Goal: Browse casually

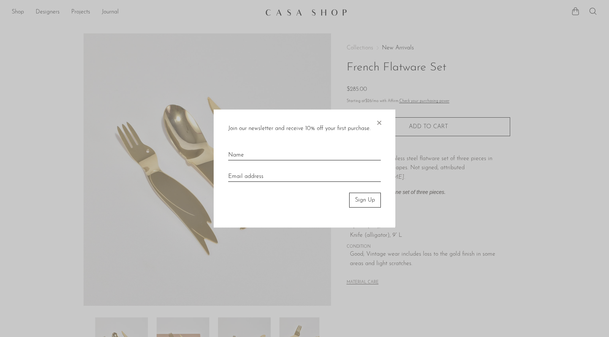
click at [387, 128] on div "Join our newsletter and receive 10% off your first purchase. × Sign Up" at bounding box center [305, 169] width 182 height 118
click at [383, 122] on div "Join our newsletter and receive 10% off your first purchase. × Sign Up" at bounding box center [305, 169] width 182 height 118
click at [379, 120] on span "×" at bounding box center [378, 121] width 7 height 23
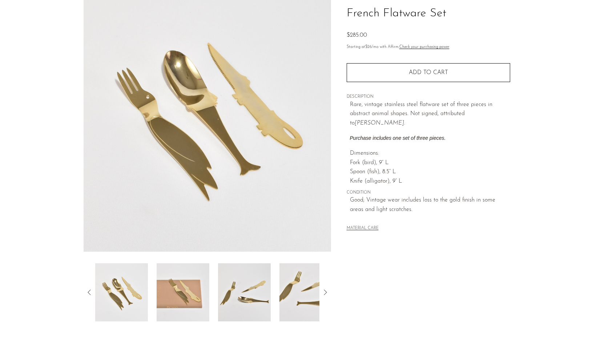
scroll to position [59, 0]
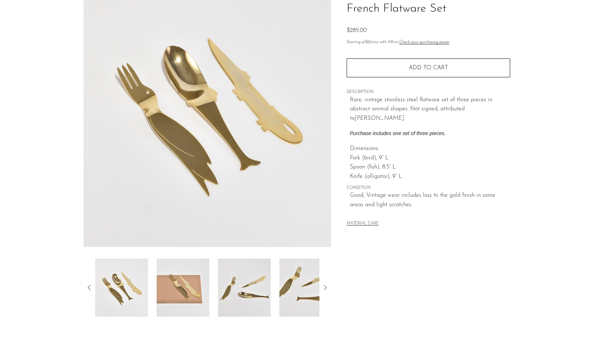
click at [197, 283] on img at bounding box center [183, 288] width 53 height 58
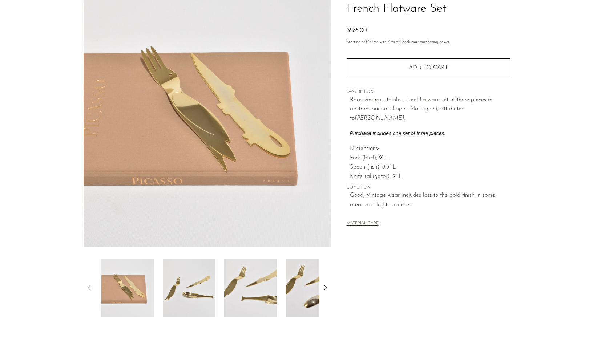
click at [207, 285] on img at bounding box center [189, 288] width 53 height 58
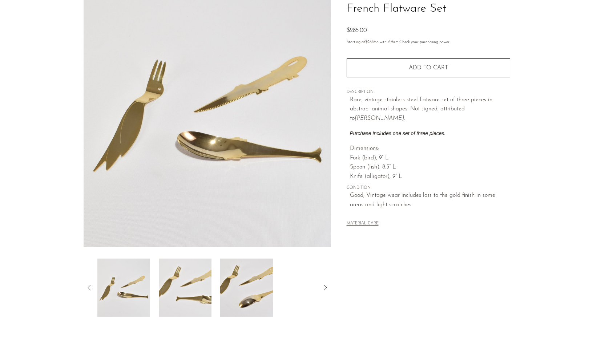
click at [222, 286] on img at bounding box center [246, 288] width 53 height 58
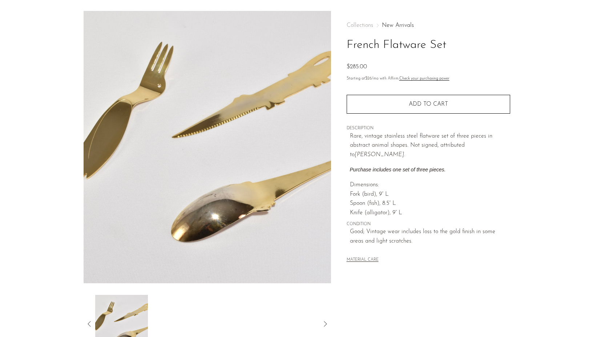
scroll to position [12, 0]
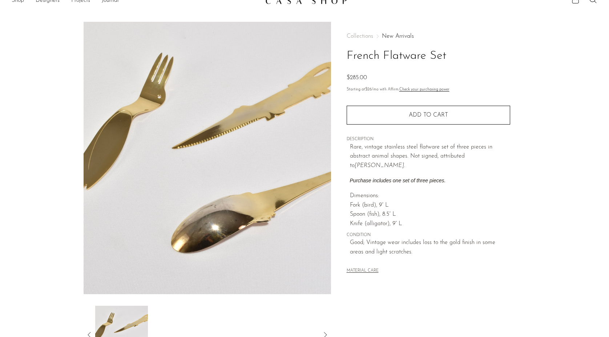
click at [389, 52] on h1 "French Flatware Set" at bounding box center [429, 56] width 164 height 19
click at [397, 38] on link "New Arrivals" at bounding box center [398, 36] width 32 height 6
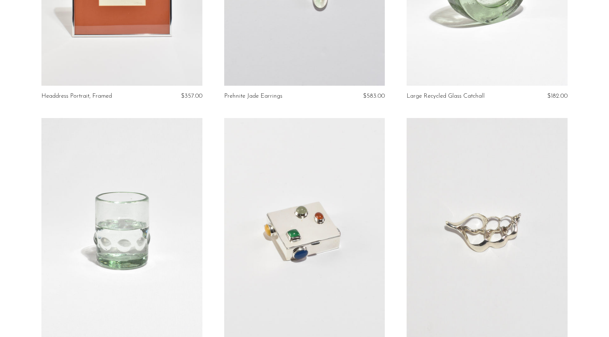
scroll to position [2913, 0]
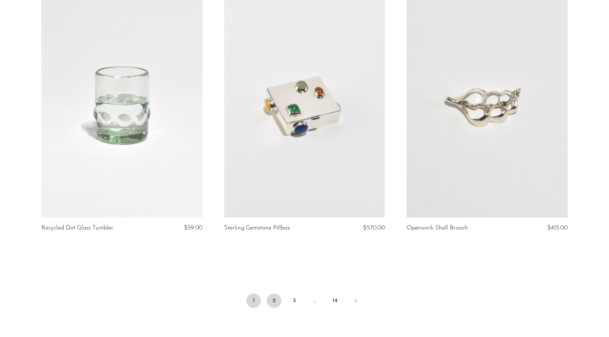
click at [273, 298] on link "2" at bounding box center [274, 301] width 15 height 15
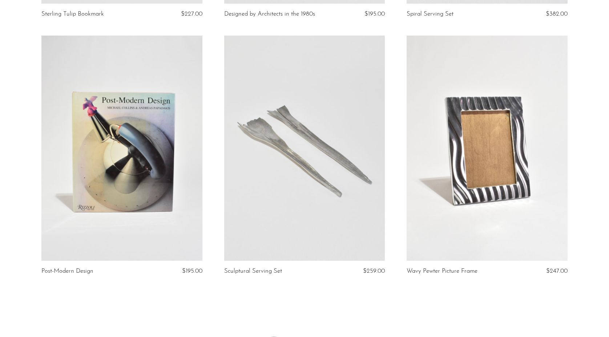
scroll to position [2975, 0]
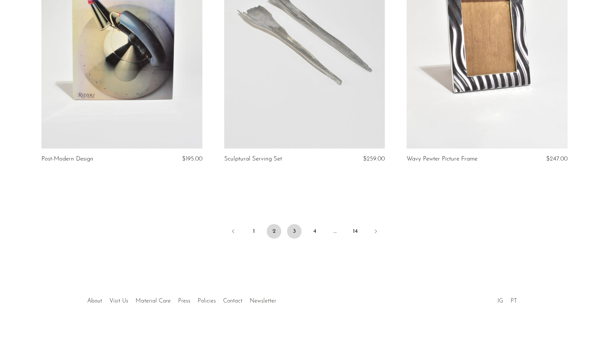
click at [293, 231] on link "3" at bounding box center [294, 231] width 15 height 15
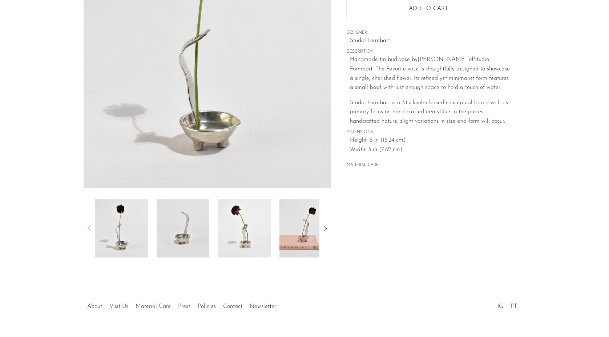
scroll to position [136, 0]
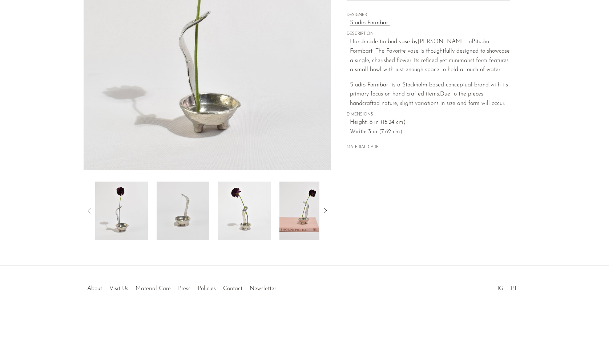
click at [226, 206] on img at bounding box center [244, 211] width 53 height 58
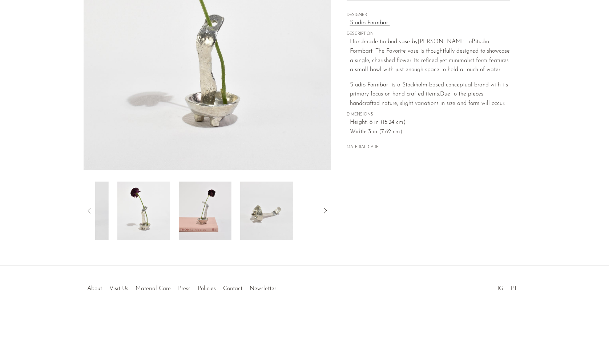
click at [282, 214] on img at bounding box center [266, 211] width 53 height 58
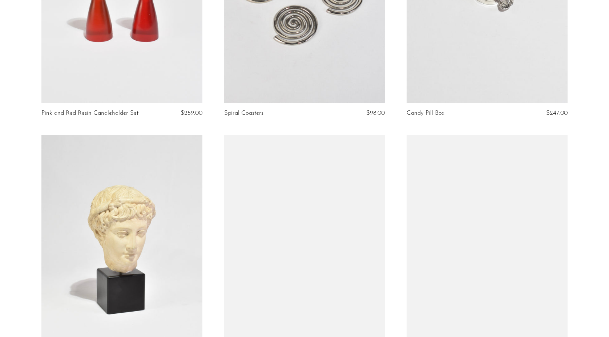
scroll to position [533, 0]
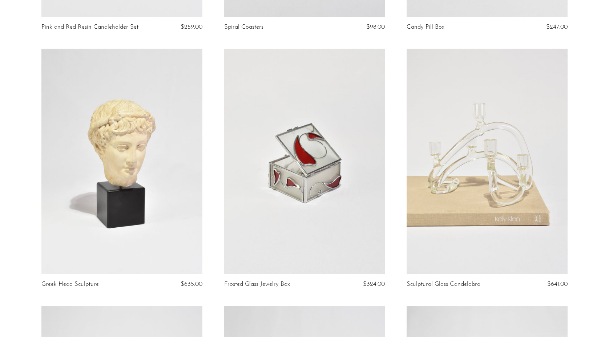
click at [134, 250] on link at bounding box center [121, 161] width 161 height 225
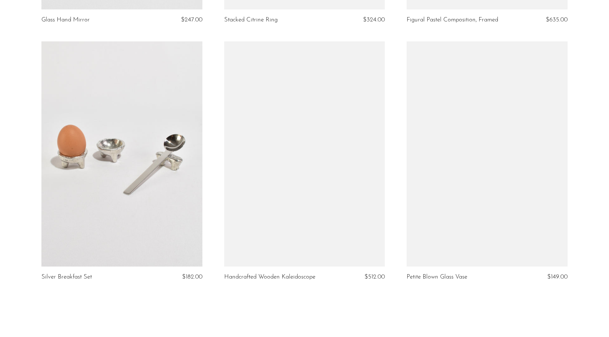
scroll to position [2988, 0]
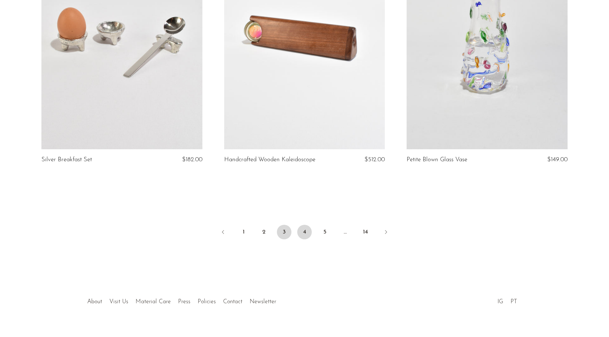
click at [304, 225] on link "4" at bounding box center [304, 232] width 15 height 15
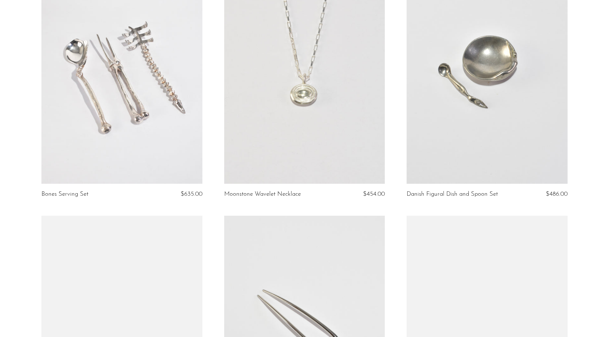
scroll to position [2437, 0]
